Goal: Task Accomplishment & Management: Use online tool/utility

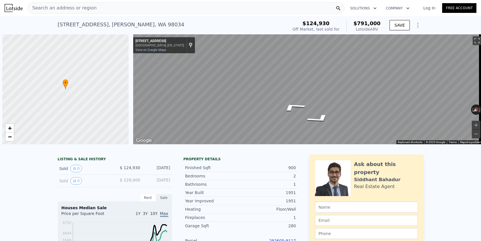
scroll to position [0, 2]
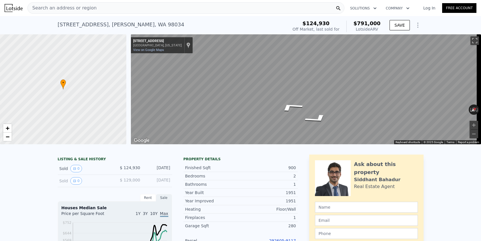
click at [92, 14] on div "Search an address or region Solutions Company Open main menu Log In Free Account" at bounding box center [241, 8] width 472 height 14
click at [97, 5] on div "Search an address or region" at bounding box center [185, 7] width 317 height 11
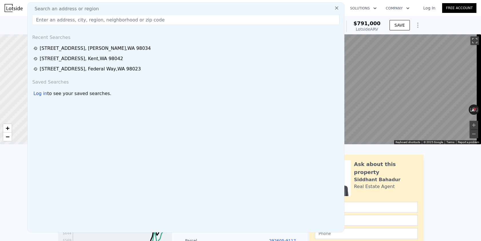
click at [76, 16] on input "text" at bounding box center [185, 20] width 307 height 10
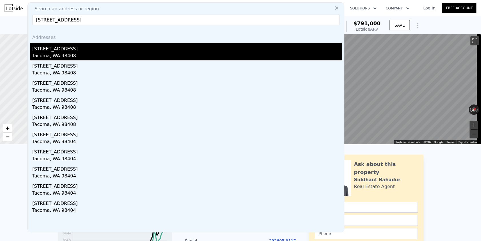
type input "[STREET_ADDRESS]"
click at [104, 49] on div "[STREET_ADDRESS]" at bounding box center [187, 47] width 310 height 9
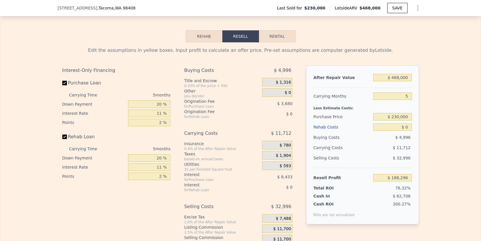
scroll to position [903, 0]
drag, startPoint x: 390, startPoint y: 181, endPoint x: 389, endPoint y: 184, distance: 3.7
click at [390, 181] on div "$ 188,296" at bounding box center [392, 177] width 38 height 10
click at [389, 181] on input "$ 188,296" at bounding box center [392, 177] width 38 height 7
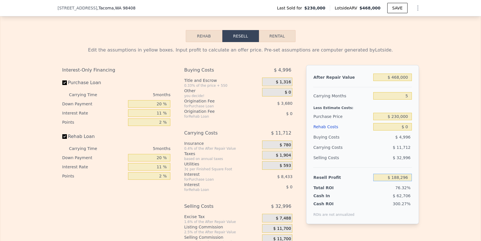
click at [389, 181] on input "$ 188,296" at bounding box center [392, 177] width 38 height 7
type input "$ 35,000"
click at [458, 136] on div "Edit the assumptions in yellow boxes. Input profit to calculate an offer price.…" at bounding box center [240, 148] width 481 height 213
type input "$ 375,170"
click at [401, 130] on input "$ 0" at bounding box center [392, 126] width 38 height 7
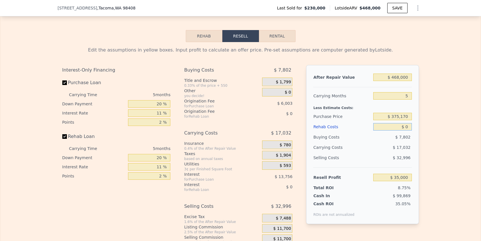
click at [401, 130] on input "$ 0" at bounding box center [392, 126] width 38 height 7
type input "$ 85,000"
type input "-$ 54,475"
type input "$ 85,000"
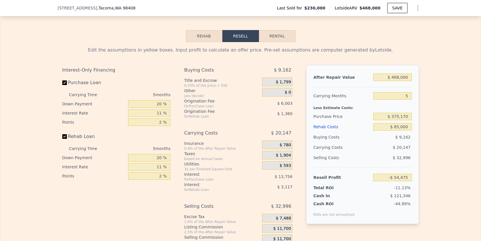
click at [448, 127] on div "Edit the assumptions in yellow boxes. Input profit to calculate an offer price.…" at bounding box center [240, 148] width 481 height 213
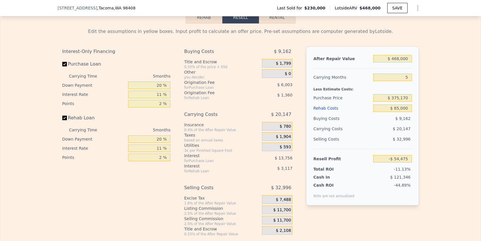
scroll to position [933, 0]
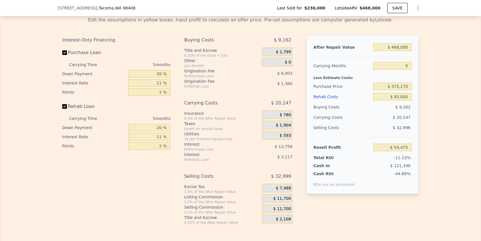
click at [286, 201] on span "$ 11,700" at bounding box center [282, 198] width 18 height 5
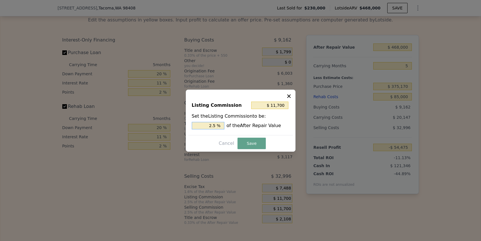
click at [212, 127] on input "2.5 %" at bounding box center [208, 125] width 33 height 7
type input "$ 4,680"
type input "1 %"
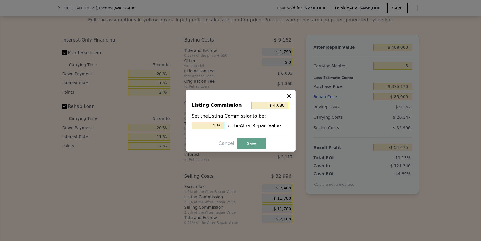
type input "$ 51,480"
type input "11 %"
type input "$ 4,680"
type input "1. %"
type input "$ 7,020"
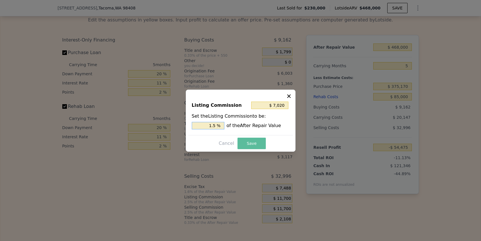
type input "1.5 %"
click at [246, 147] on button "Save" at bounding box center [252, 142] width 28 height 11
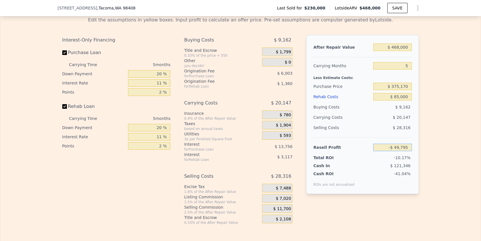
click at [390, 151] on input "-$ 49,795" at bounding box center [392, 147] width 38 height 7
type input "$ 35,000"
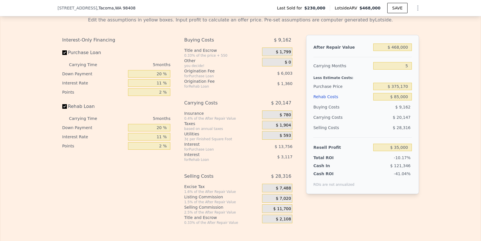
click at [433, 136] on div "Edit the assumptions in yellow boxes. Input profit to calculate an offer price.…" at bounding box center [240, 118] width 481 height 213
type input "$ 294,872"
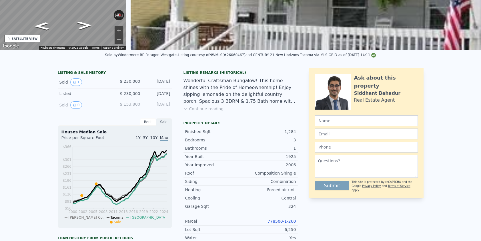
scroll to position [2, 0]
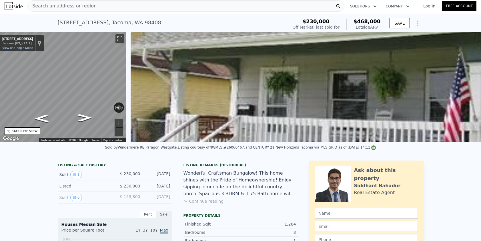
click at [118, 121] on button "Zoom in" at bounding box center [119, 123] width 9 height 9
click at [118, 131] on button "Zoom out" at bounding box center [119, 131] width 9 height 9
click at [31, 130] on div "SATELLITE VIEW" at bounding box center [25, 131] width 26 height 4
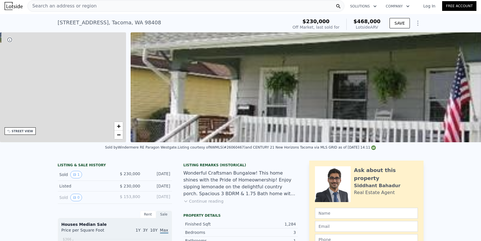
click at [17, 129] on div "STREET VIEW" at bounding box center [22, 131] width 21 height 4
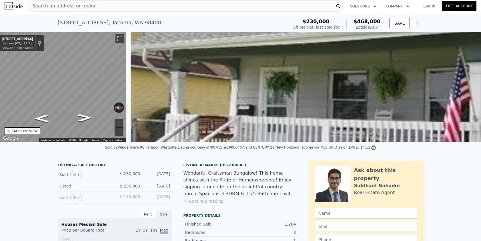
click at [17, 129] on div "SATELLITE VIEW" at bounding box center [25, 131] width 26 height 4
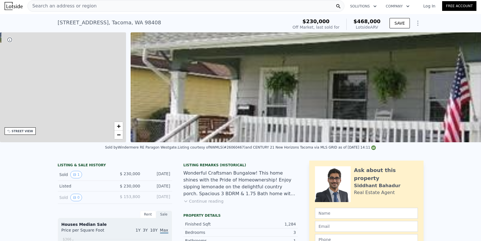
click at [17, 129] on div "STREET VIEW" at bounding box center [22, 131] width 21 height 4
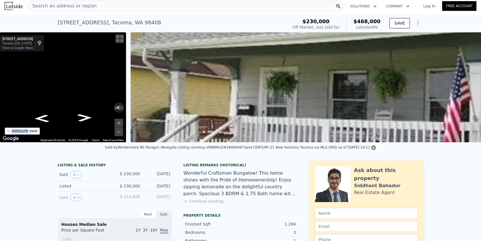
click at [17, 129] on div "SATELLITE VIEW" at bounding box center [25, 131] width 26 height 4
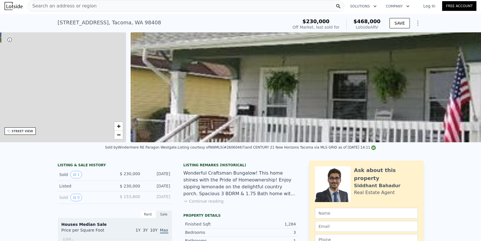
click at [17, 129] on div "STREET VIEW" at bounding box center [22, 131] width 21 height 4
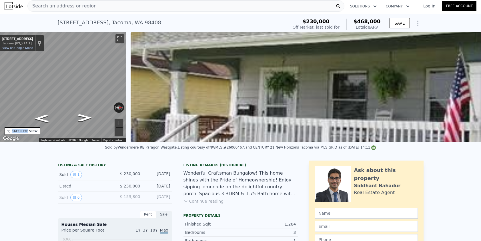
click at [17, 129] on div "SATELLITE VIEW" at bounding box center [25, 131] width 26 height 4
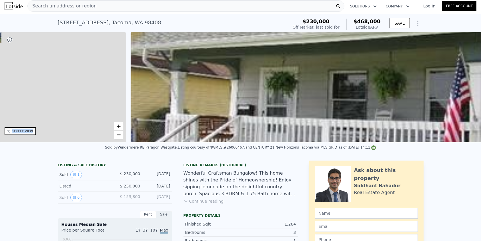
click at [17, 129] on div "STREET VIEW" at bounding box center [22, 131] width 21 height 4
